Goal: Ask a question

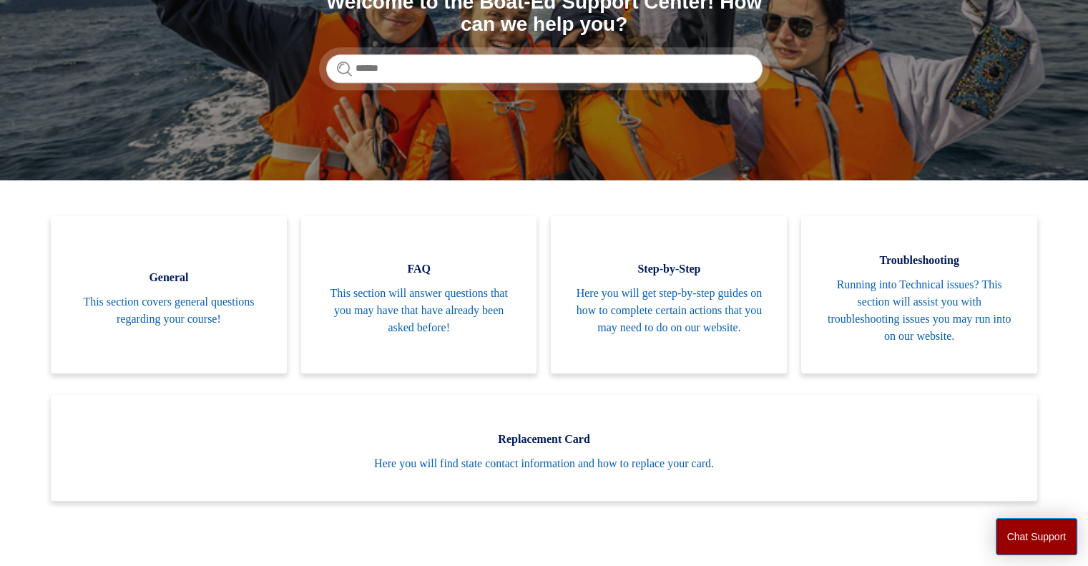
scroll to position [197, 0]
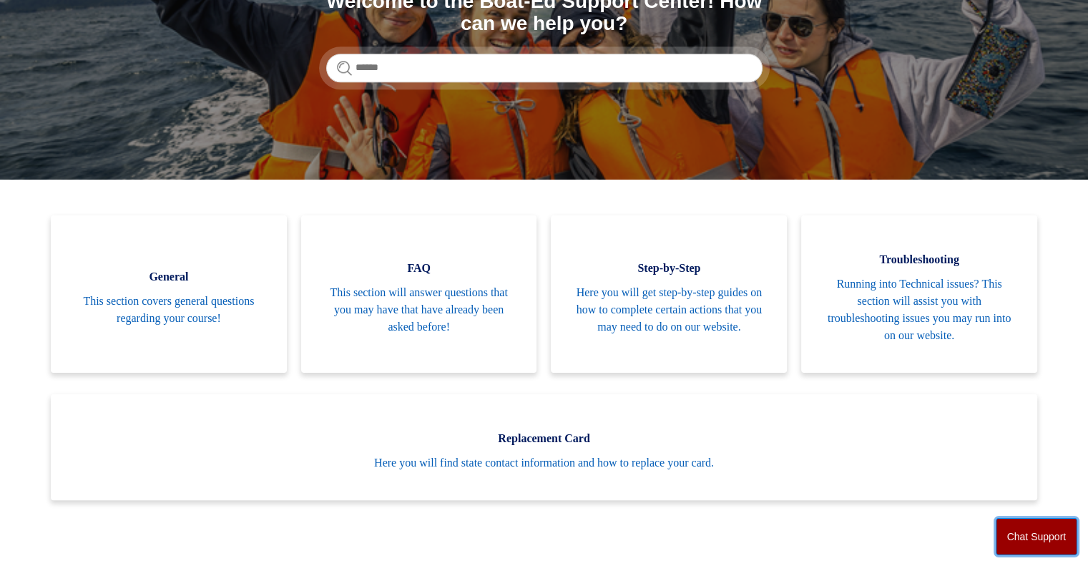
click at [1024, 540] on button "Chat Support" at bounding box center [1037, 536] width 82 height 37
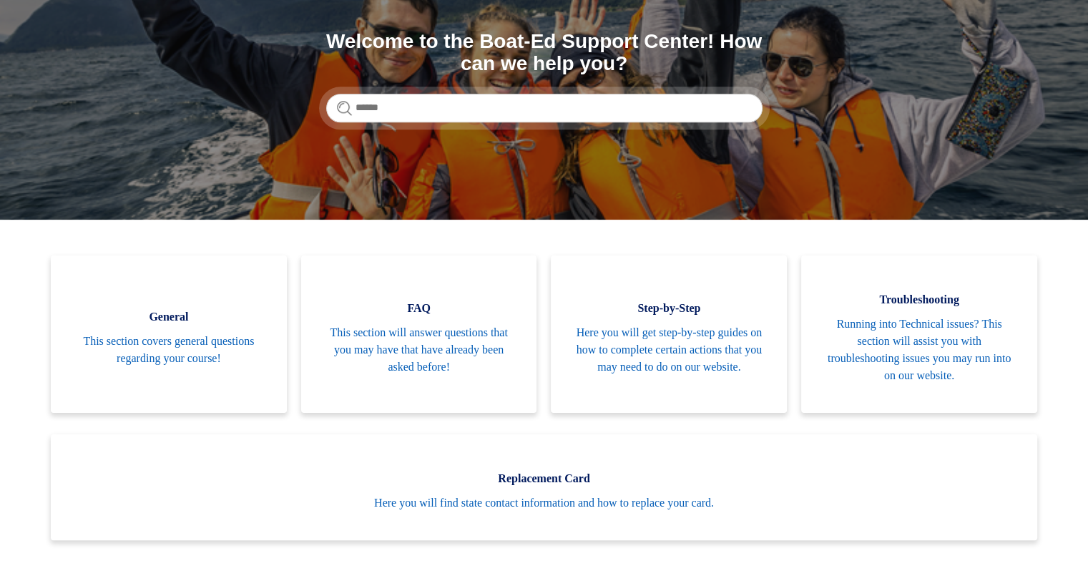
scroll to position [0, 0]
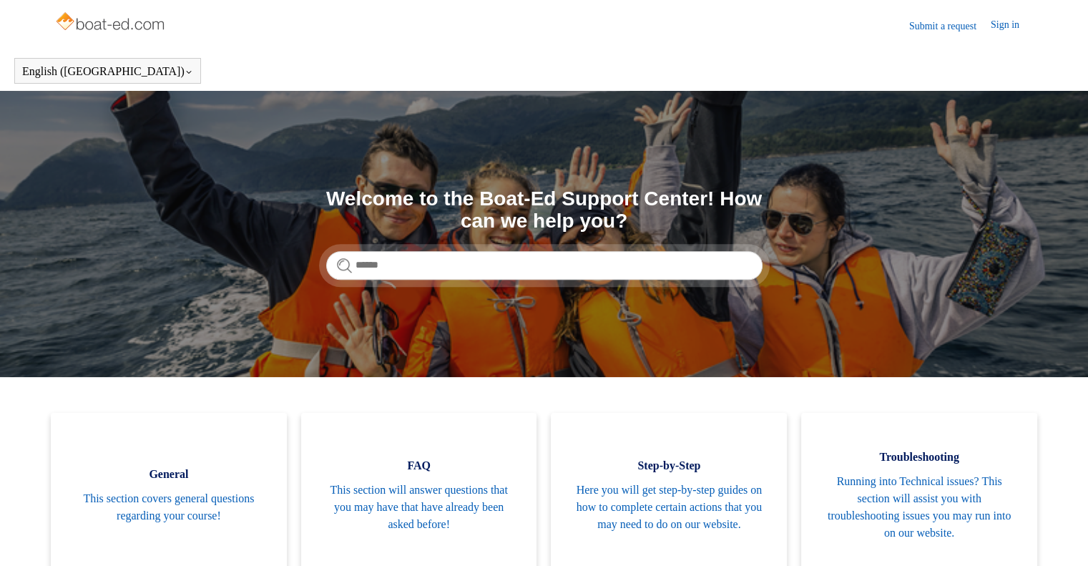
click at [1001, 18] on link "Sign in" at bounding box center [1012, 25] width 43 height 17
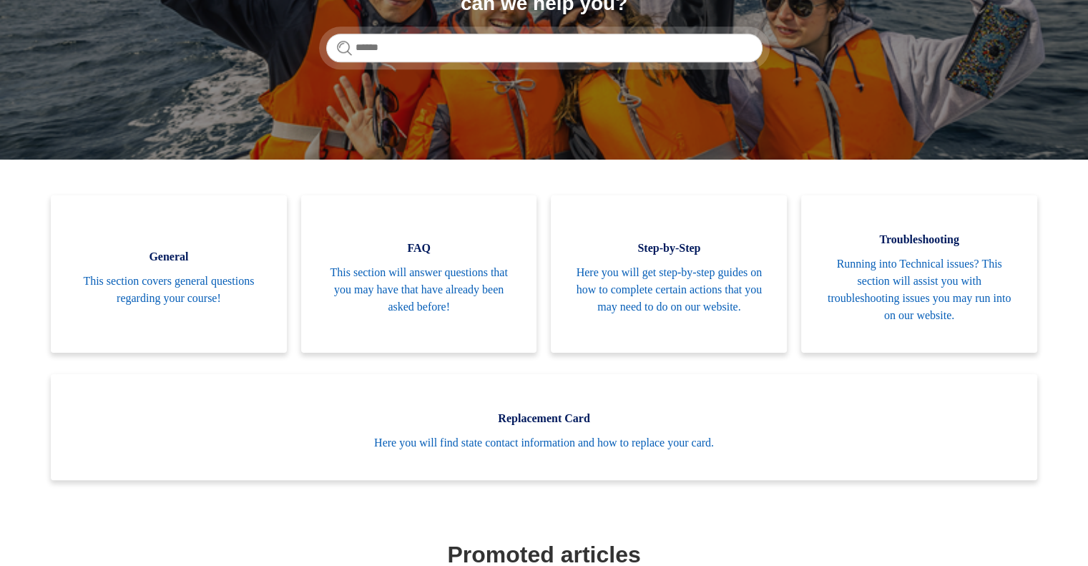
scroll to position [220, 0]
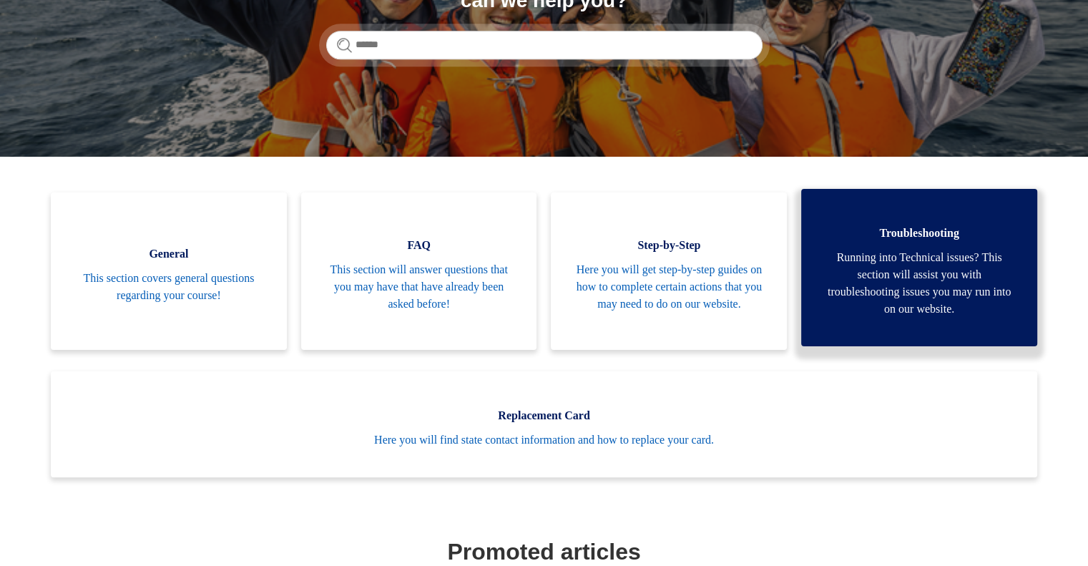
click at [836, 277] on span "Running into Technical issues? This section will assist you with troubleshootin…" at bounding box center [919, 283] width 193 height 69
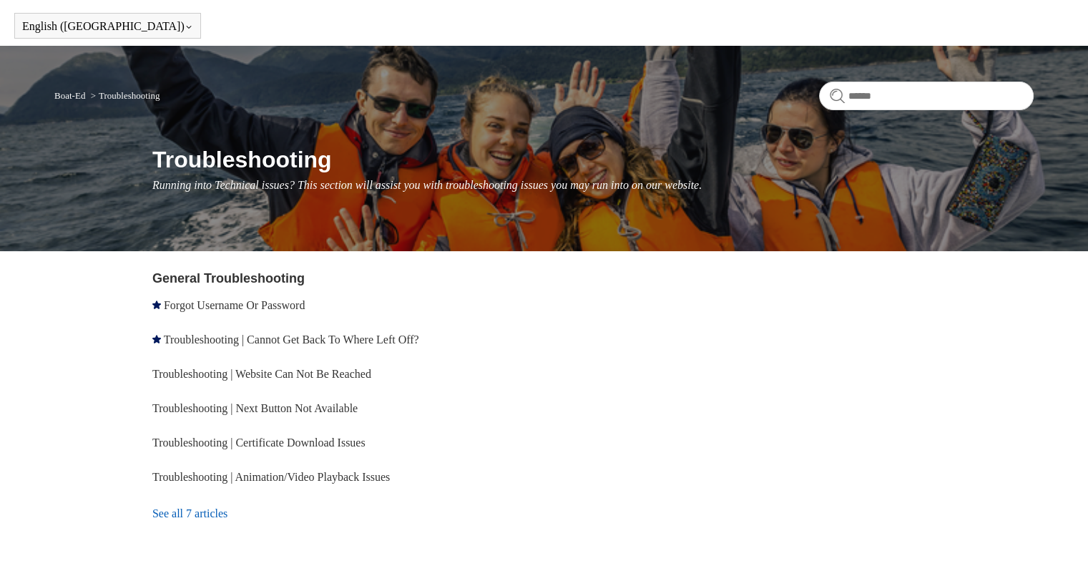
scroll to position [44, 0]
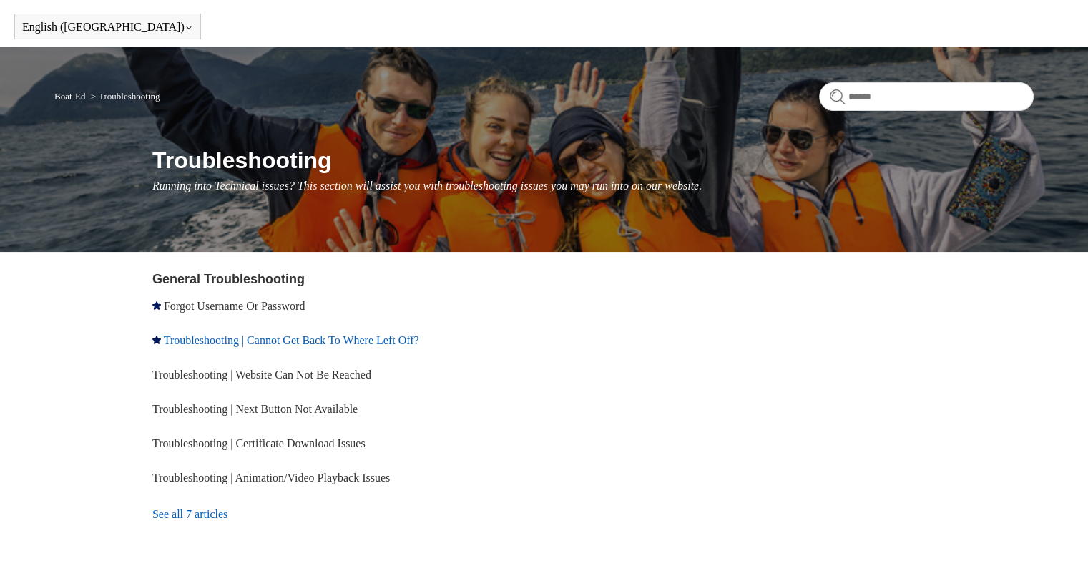
click at [341, 339] on link "Troubleshooting | Cannot Get Back To Where Left Off?" at bounding box center [291, 340] width 255 height 12
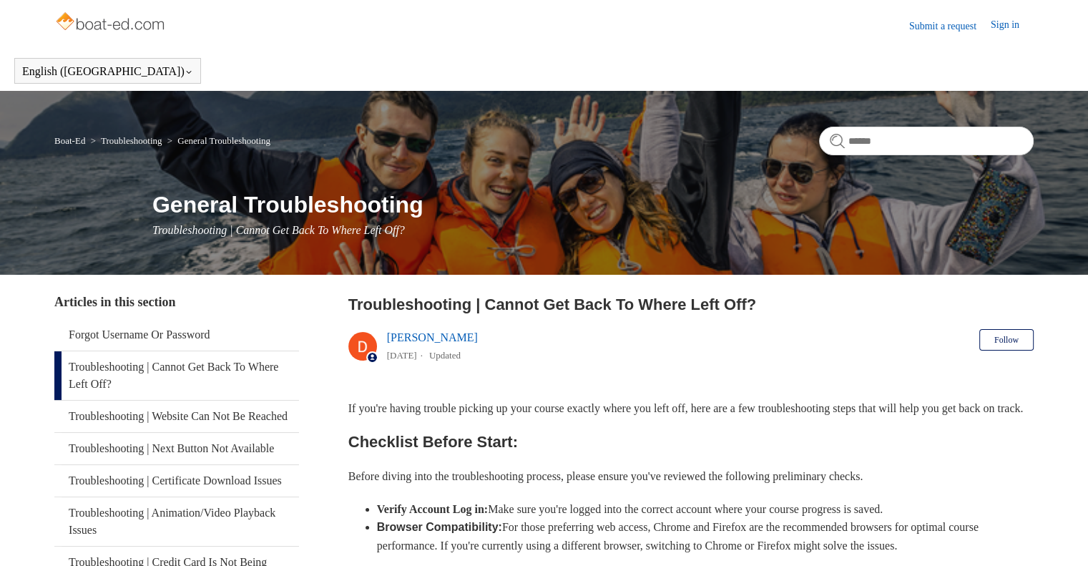
click at [113, 24] on img at bounding box center [111, 23] width 114 height 29
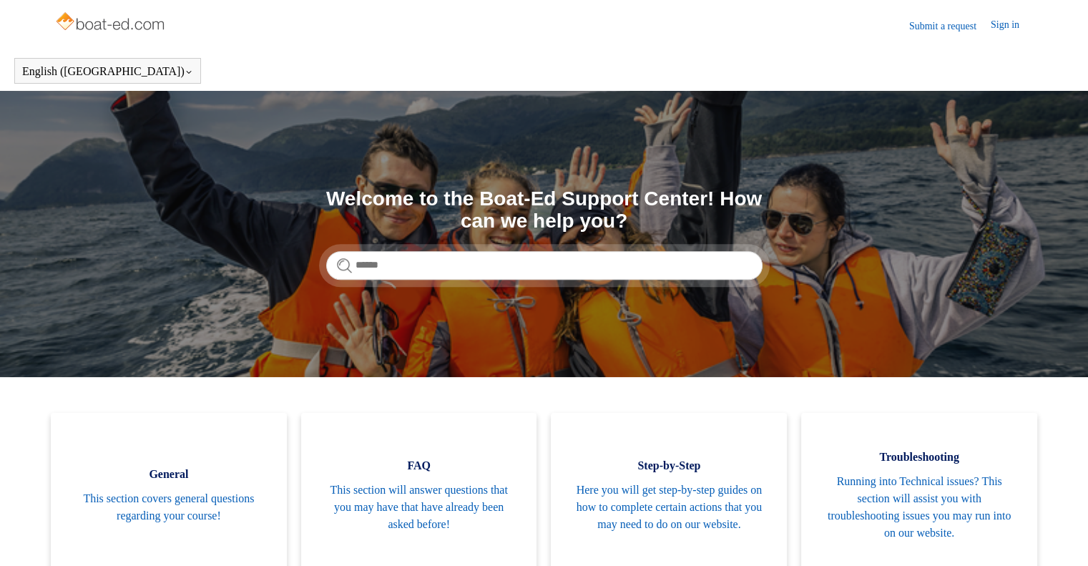
click at [941, 28] on link "Submit a request" at bounding box center [950, 26] width 82 height 15
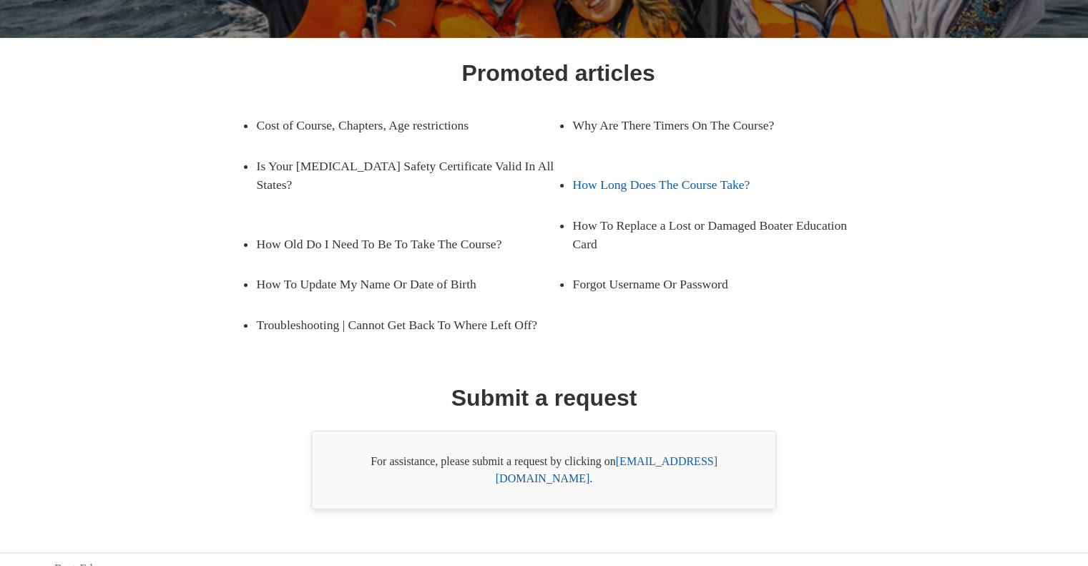
scroll to position [185, 0]
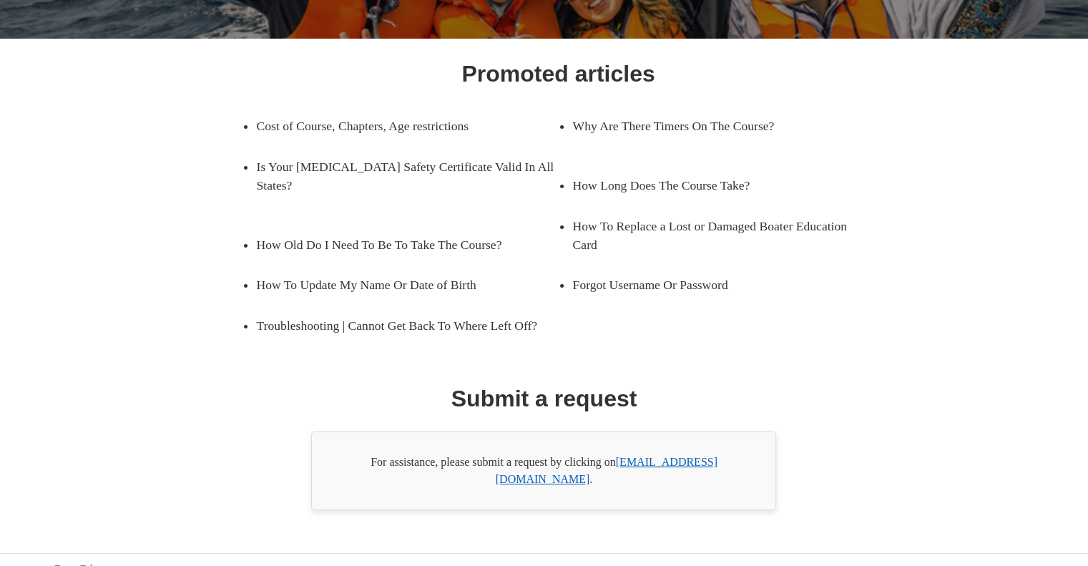
click at [657, 456] on link "[EMAIL_ADDRESS][DOMAIN_NAME]" at bounding box center [607, 470] width 222 height 29
click at [665, 454] on div "For assistance, please submit a request by clicking on [EMAIL_ADDRESS][DOMAIN_N…" at bounding box center [543, 470] width 465 height 79
click at [222, 411] on div "Promoted articles Cost of Course, Chapters, Age restrictions Why Are There Time…" at bounding box center [543, 284] width 881 height 454
